Goal: Information Seeking & Learning: Learn about a topic

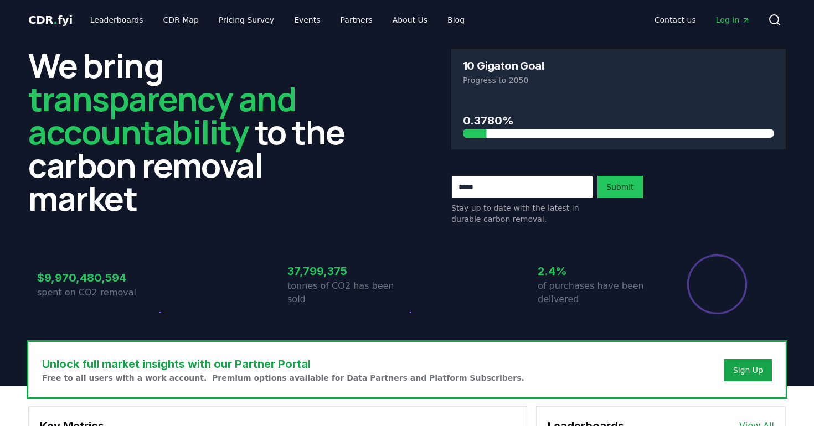
click at [207, 102] on span "transparency and accountability" at bounding box center [162, 115] width 268 height 79
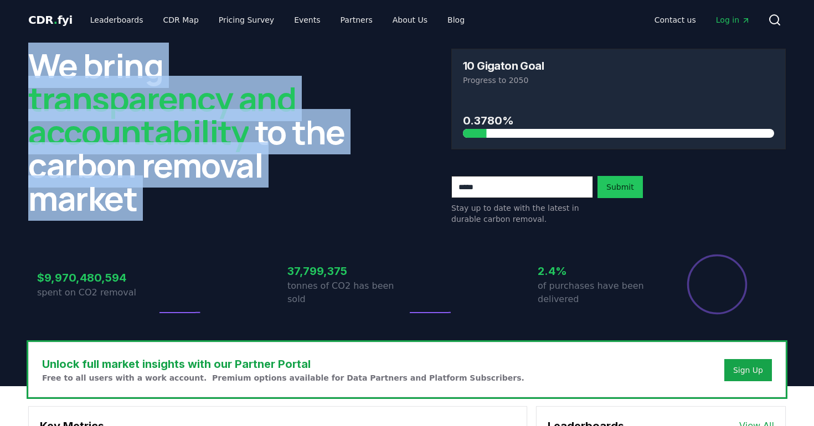
click at [207, 102] on span "transparency and accountability" at bounding box center [162, 115] width 268 height 79
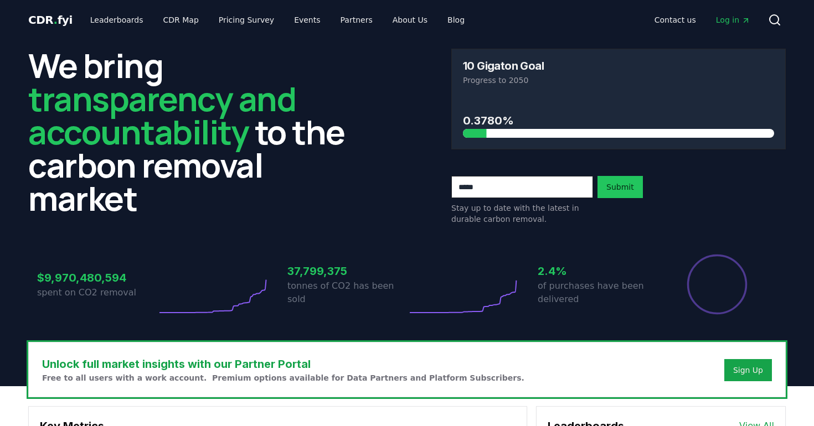
click at [207, 102] on span "transparency and accountability" at bounding box center [162, 115] width 268 height 79
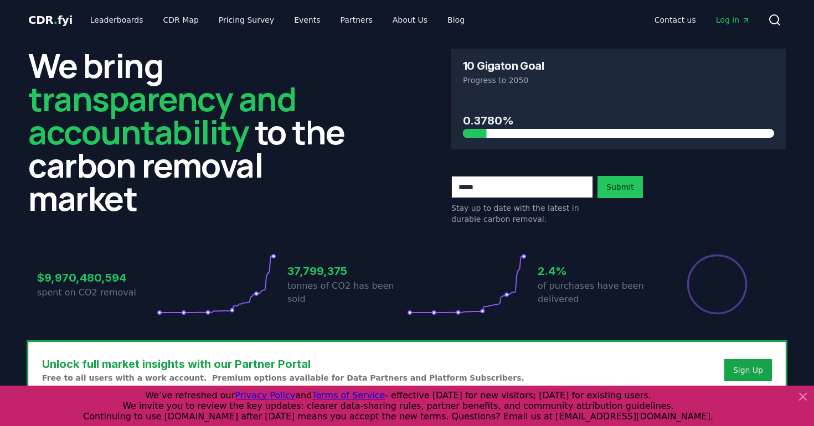
click at [809, 398] on icon at bounding box center [802, 396] width 13 height 13
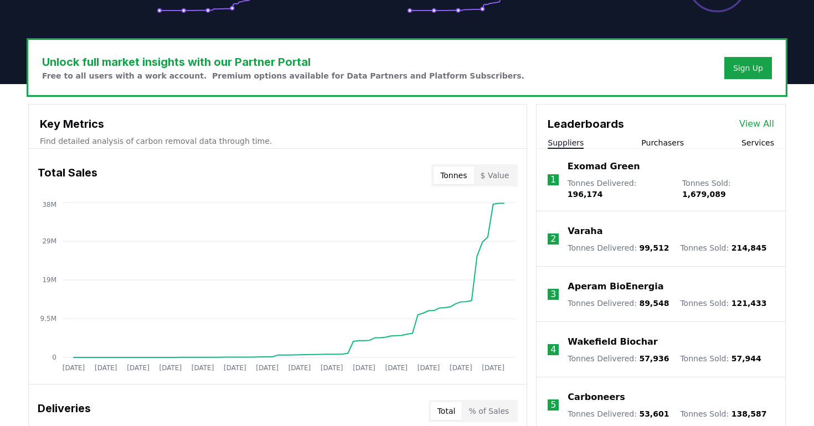
scroll to position [303, 0]
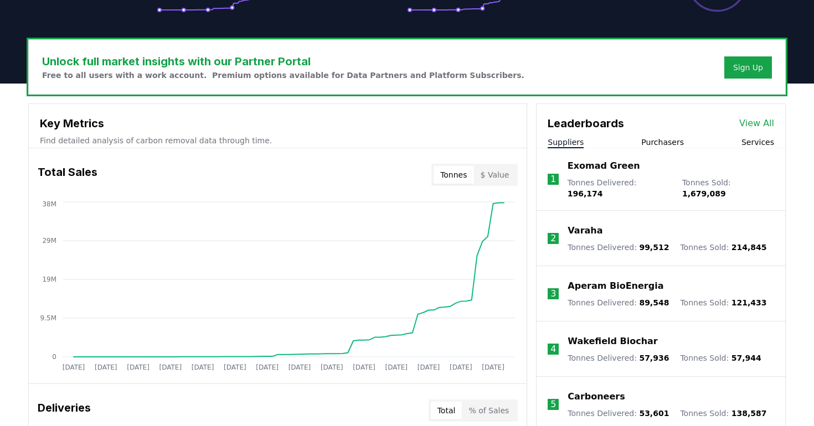
click at [759, 121] on link "View All" at bounding box center [756, 123] width 35 height 13
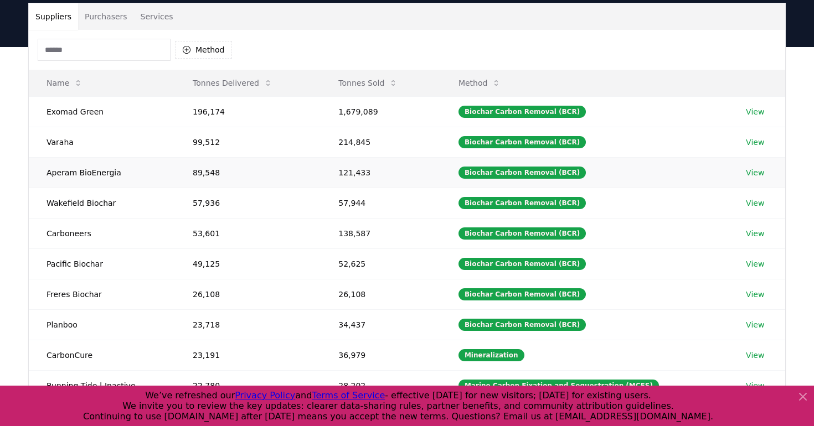
scroll to position [56, 0]
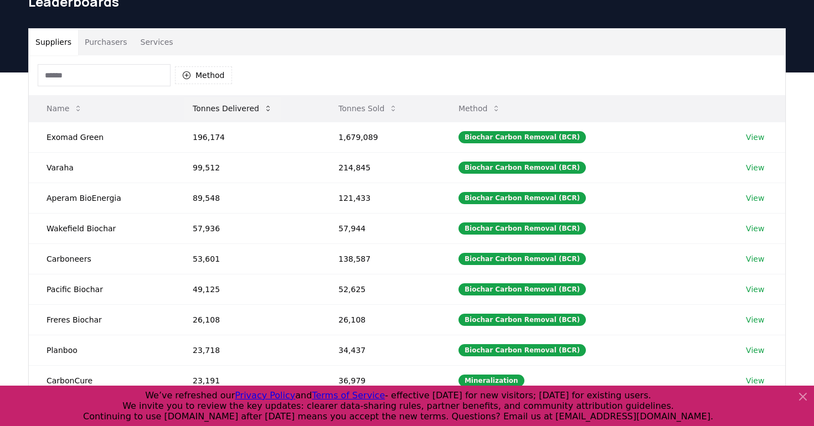
click at [234, 107] on button "Tonnes Delivered" at bounding box center [232, 108] width 97 height 22
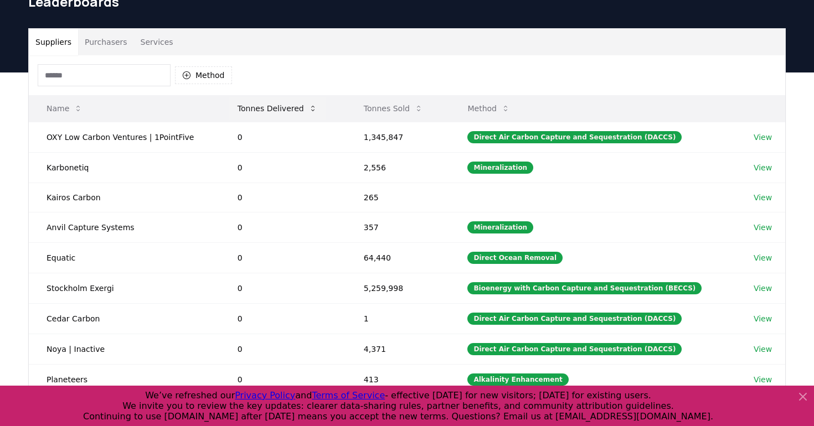
click at [234, 107] on button "Tonnes Delivered" at bounding box center [277, 108] width 97 height 22
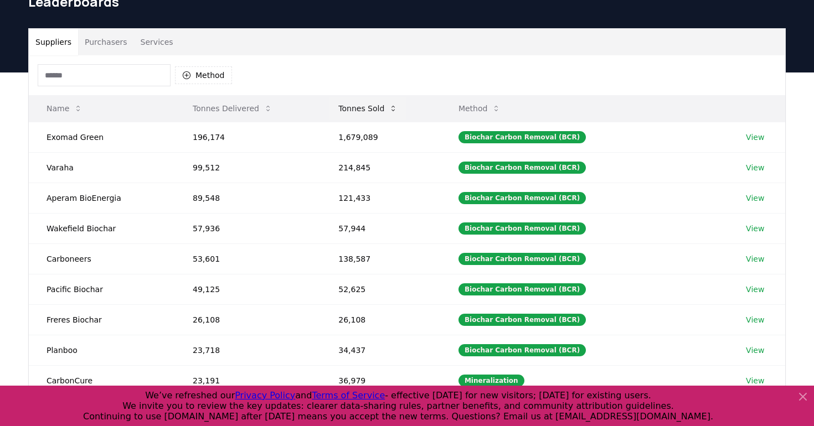
click at [351, 106] on button "Tonnes Sold" at bounding box center [368, 108] width 77 height 22
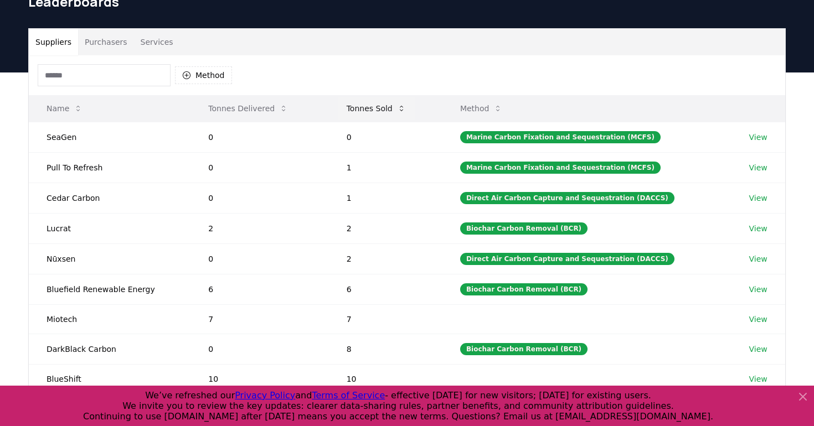
click at [351, 106] on button "Tonnes Sold" at bounding box center [376, 108] width 77 height 22
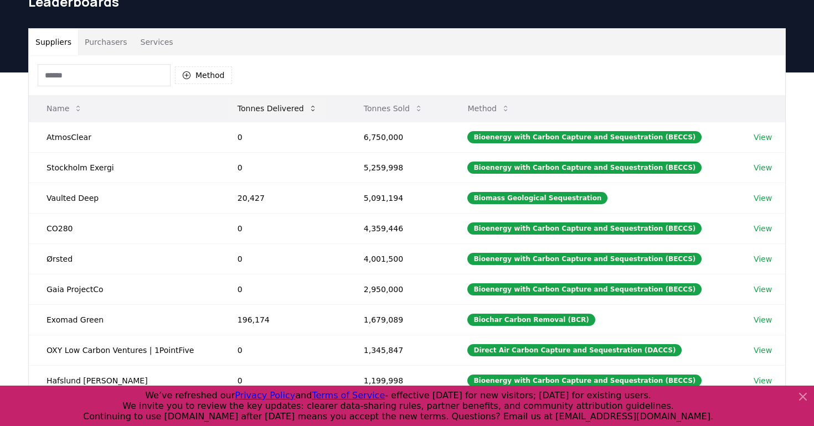
click at [292, 107] on button "Tonnes Delivered" at bounding box center [277, 108] width 97 height 22
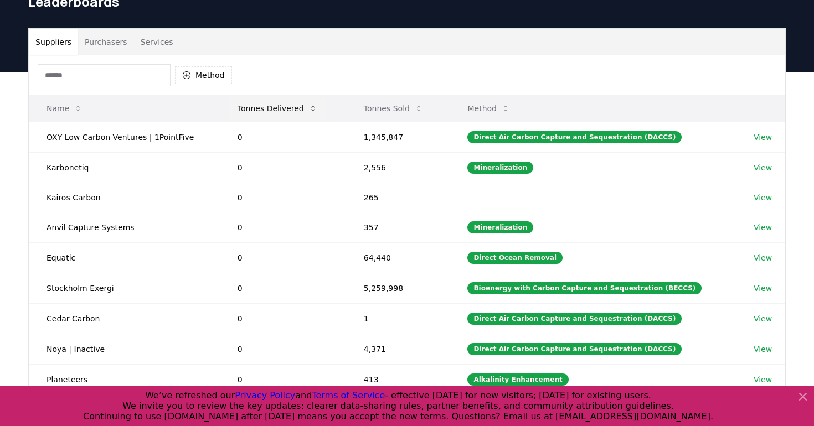
click at [292, 107] on button "Tonnes Delivered" at bounding box center [277, 108] width 97 height 22
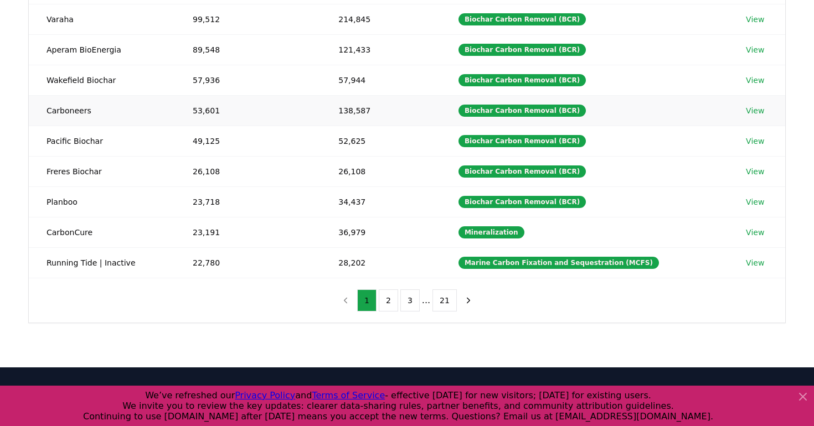
scroll to position [204, 0]
